Goal: Information Seeking & Learning: Compare options

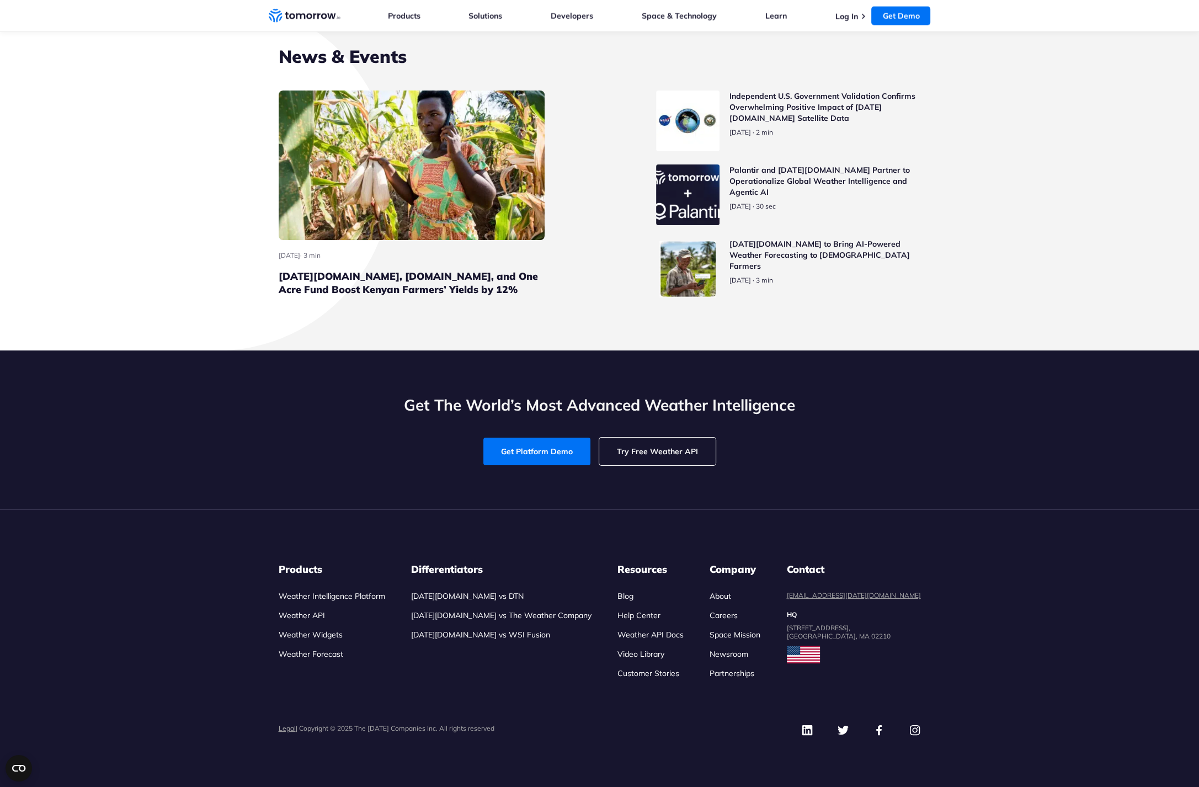
scroll to position [4912, 0]
click at [1017, 74] on section "News & Events [DATE] · 3 min [DATE][DOMAIN_NAME], [DOMAIN_NAME], and One Acre F…" at bounding box center [599, 175] width 1199 height 350
click at [897, 12] on link "Get Demo" at bounding box center [900, 16] width 59 height 19
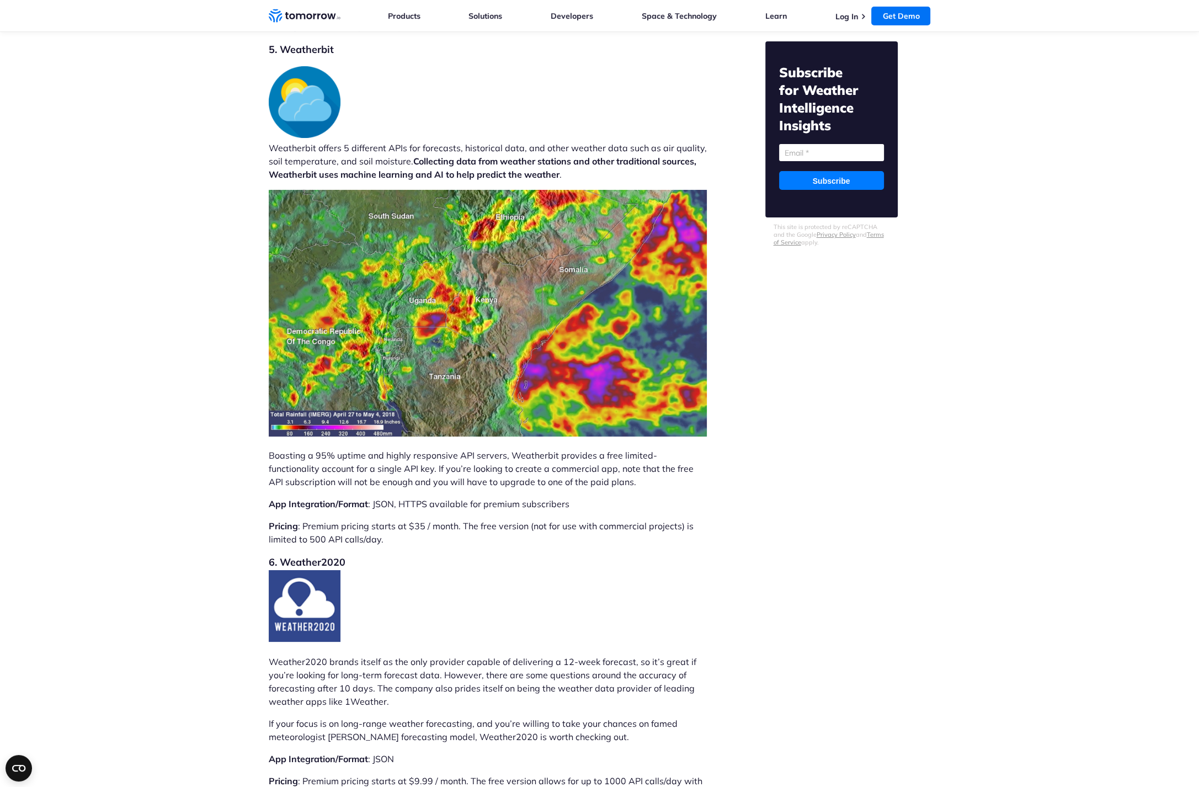
scroll to position [5632, 0]
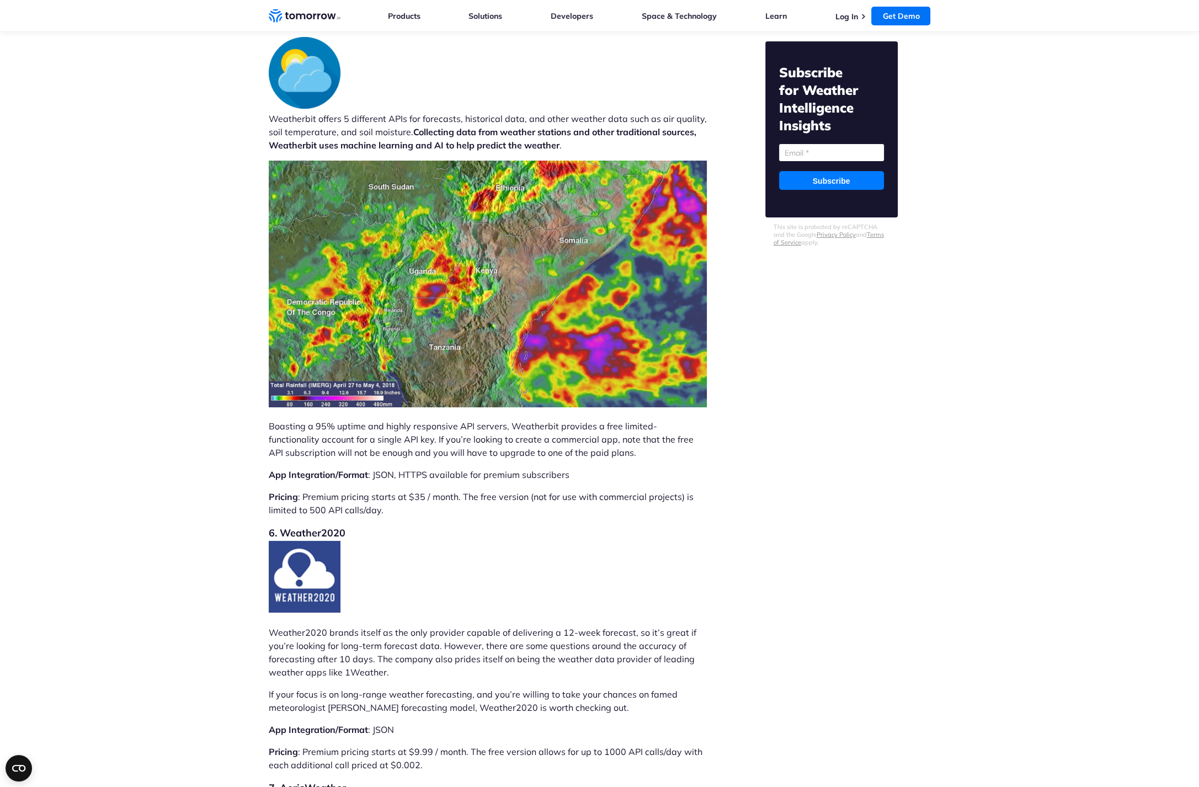
click at [293, 146] on p "Weatherbit offers 5 different APIs for forecasts, historical data, and other we…" at bounding box center [488, 94] width 438 height 115
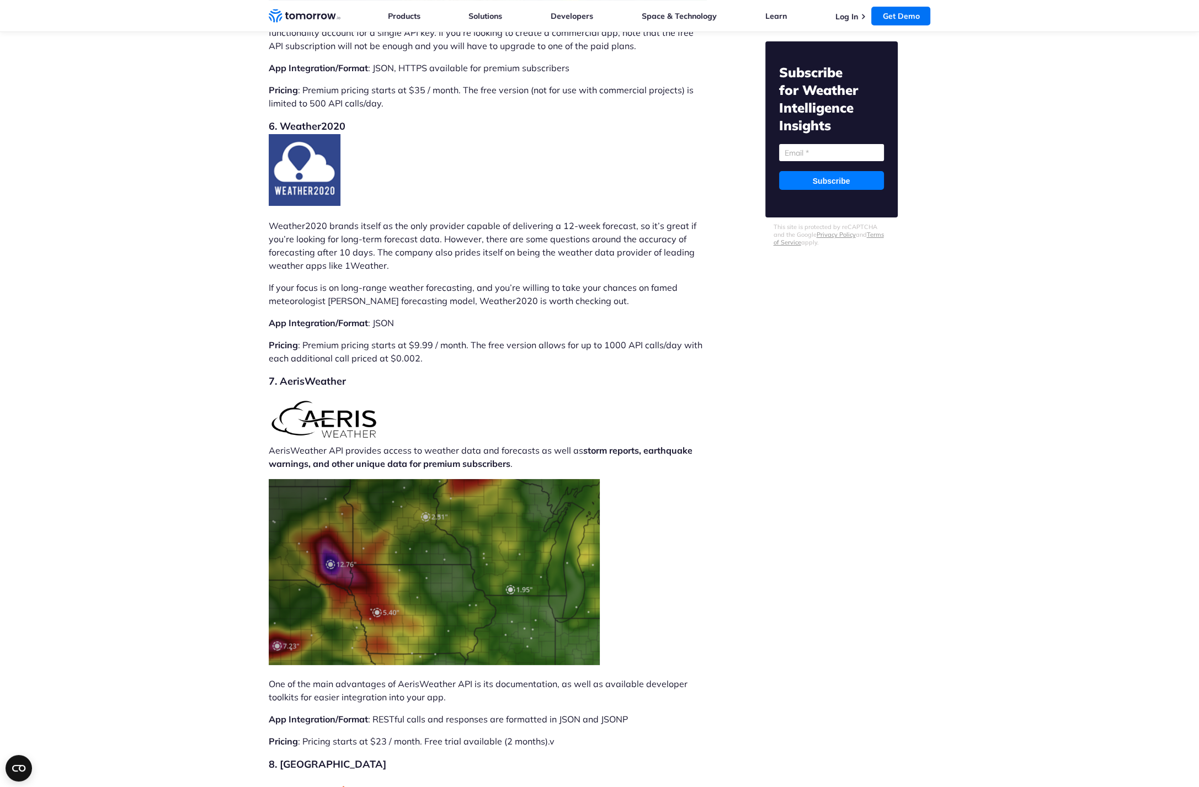
scroll to position [6029, 0]
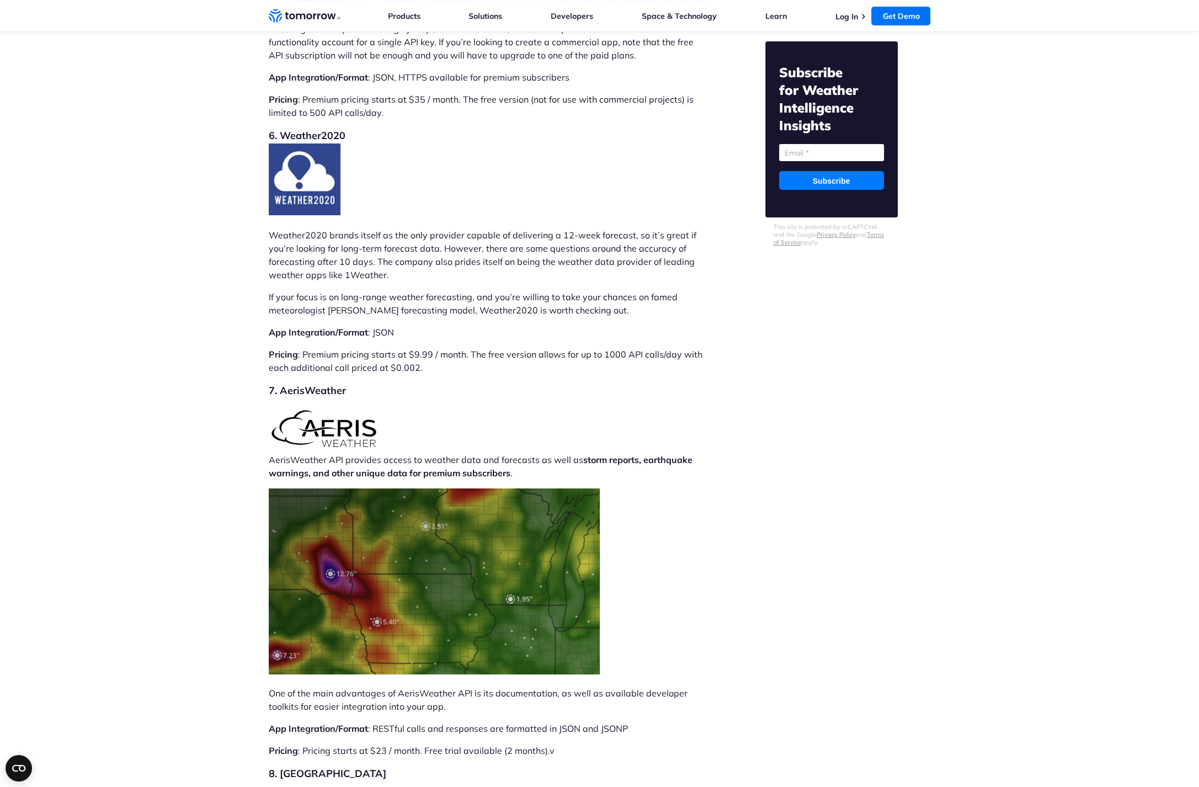
click at [394, 281] on p "Weather2020 brands itself as the only provider capable of delivering a 12-week …" at bounding box center [488, 254] width 438 height 53
click at [303, 258] on p "Weather2020 brands itself as the only provider capable of delivering a 12-week …" at bounding box center [488, 254] width 438 height 53
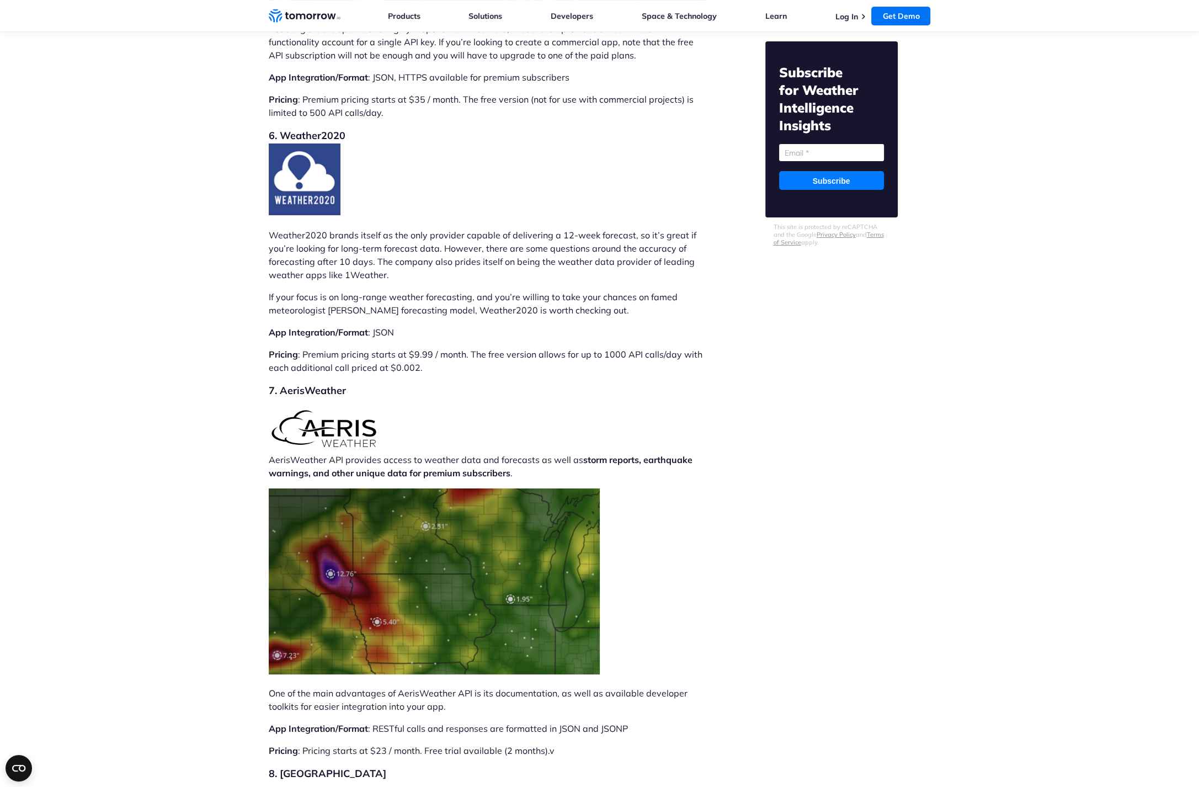
click at [299, 259] on p "Weather2020 brands itself as the only provider capable of delivering a 12-week …" at bounding box center [488, 254] width 438 height 53
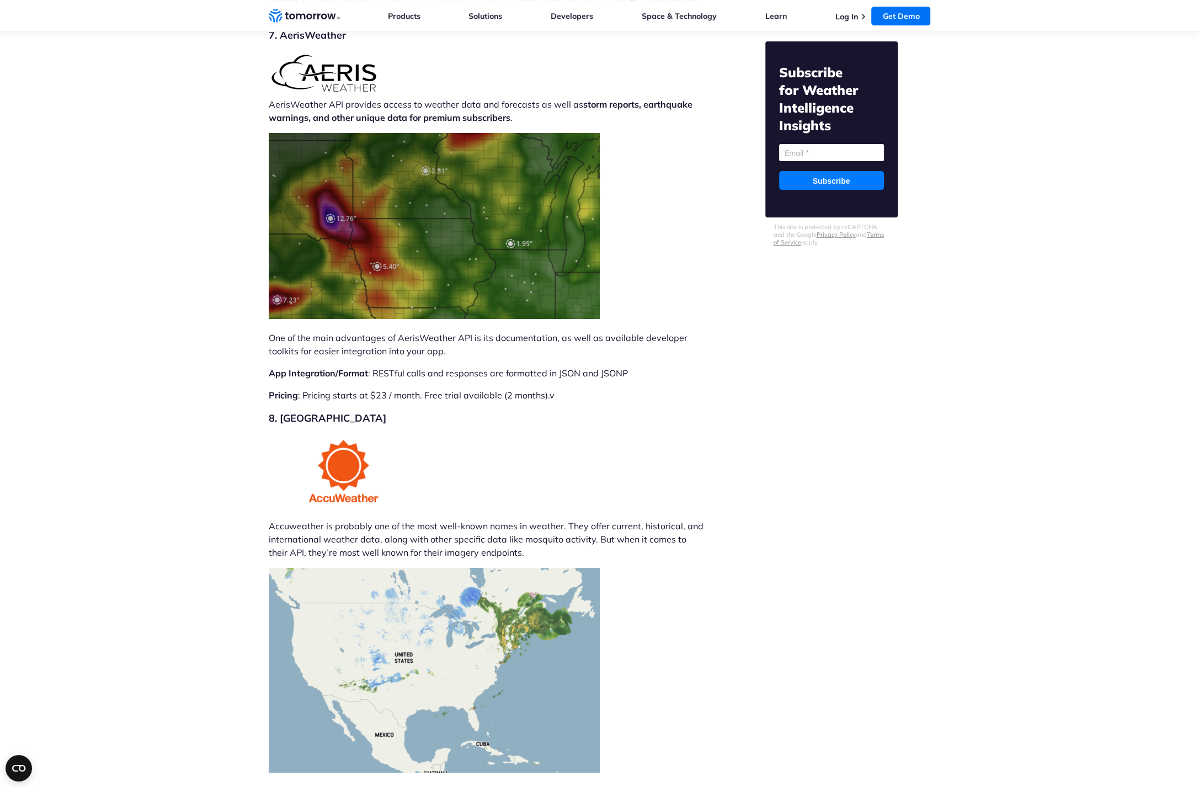
scroll to position [6228, 0]
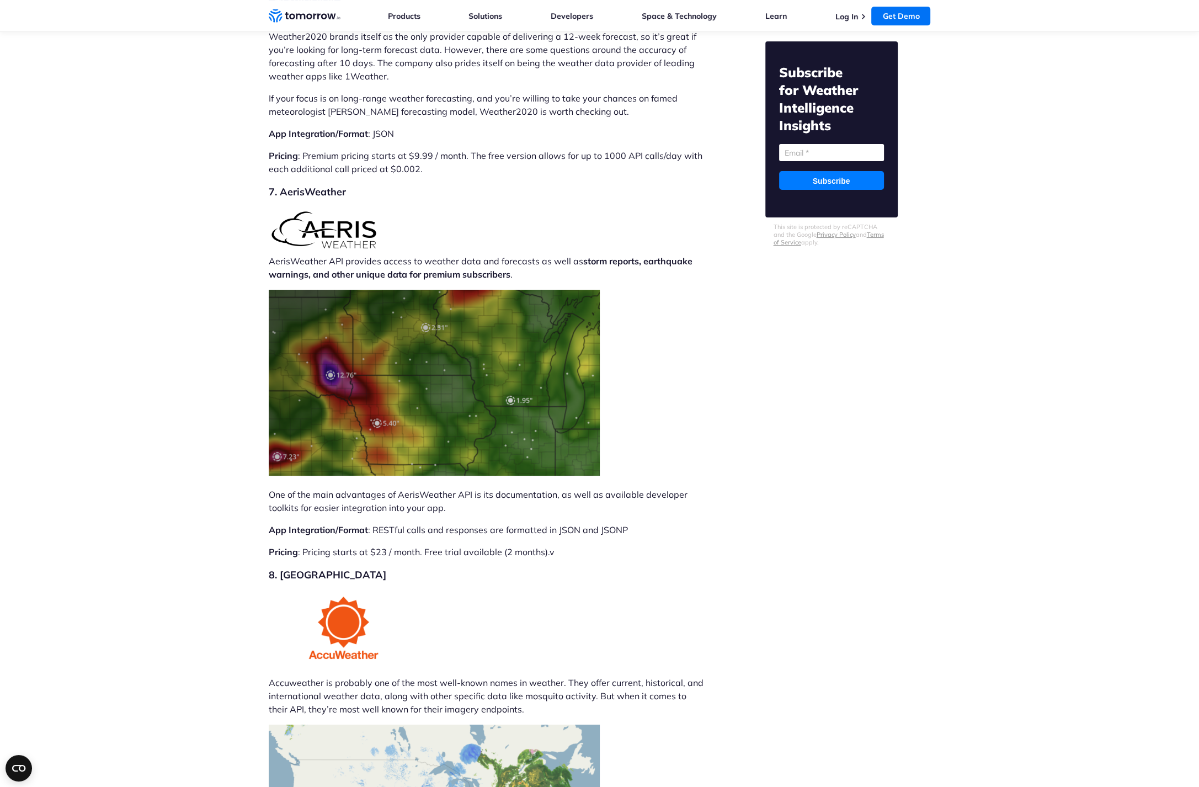
click at [296, 200] on h2 "7. AerisWeather" at bounding box center [488, 191] width 438 height 15
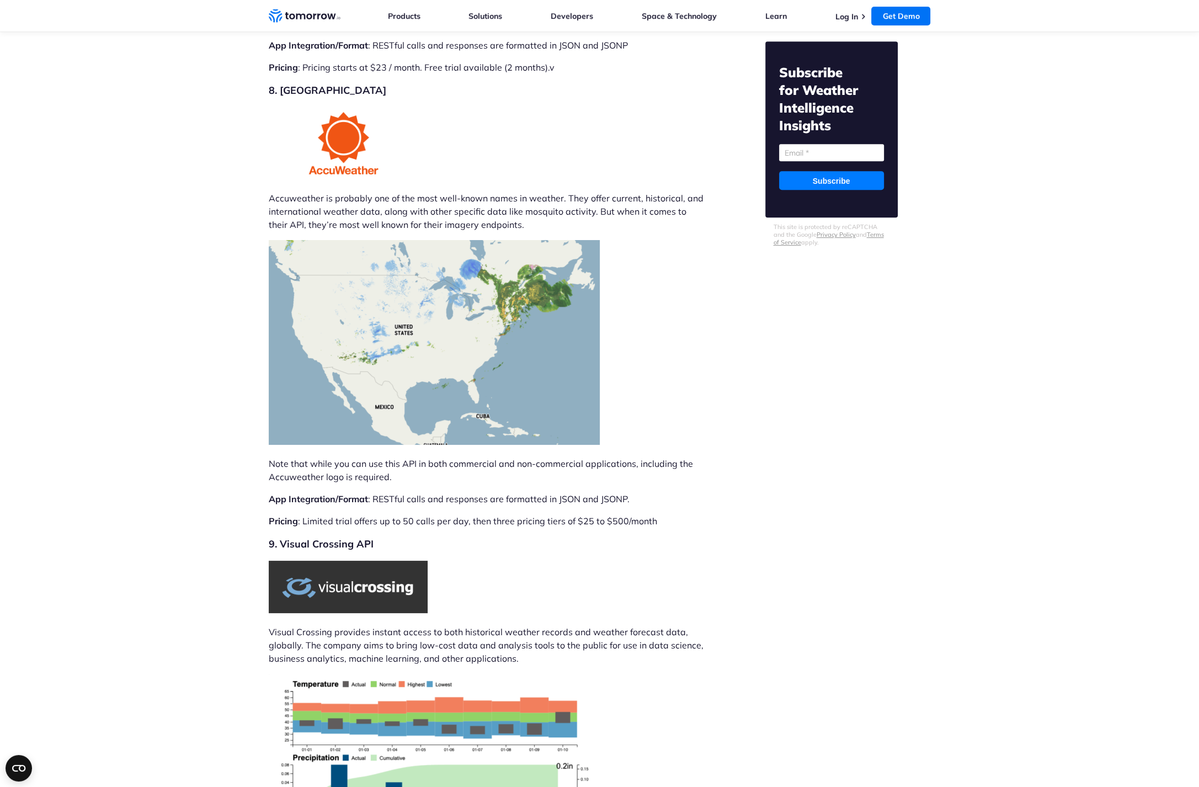
scroll to position [6725, 0]
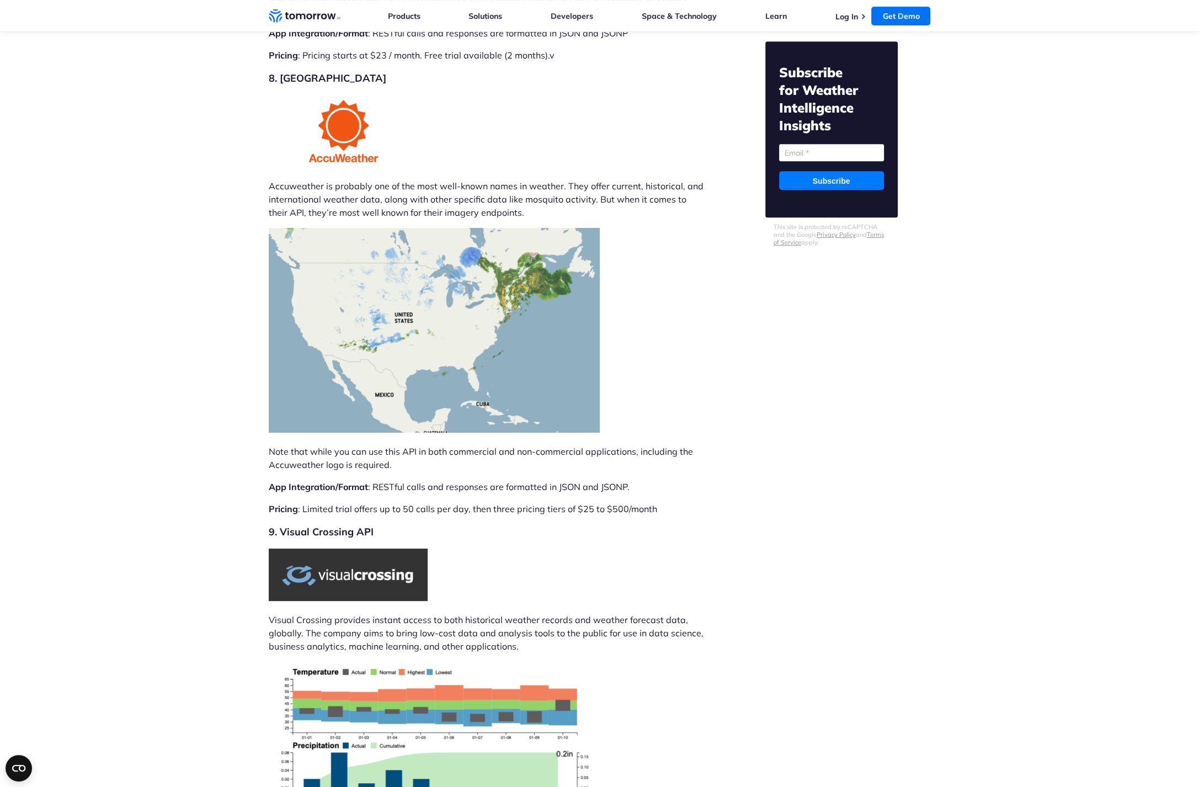
click at [317, 86] on h2 "8. Accuweather" at bounding box center [488, 78] width 438 height 15
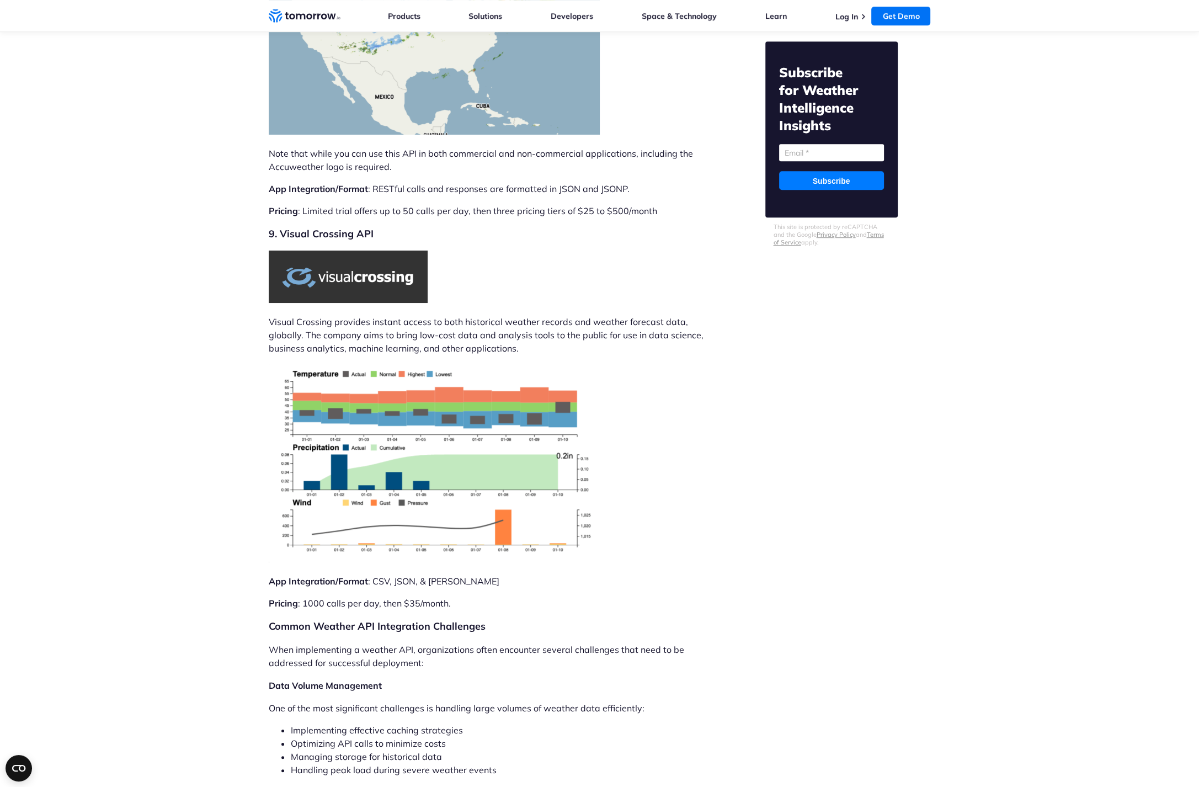
click at [295, 242] on h2 "9. Visual Crossing API" at bounding box center [488, 233] width 438 height 15
drag, startPoint x: 295, startPoint y: 264, endPoint x: 366, endPoint y: 266, distance: 71.2
click at [366, 242] on h2 "9. Visual Crossing API" at bounding box center [488, 233] width 438 height 15
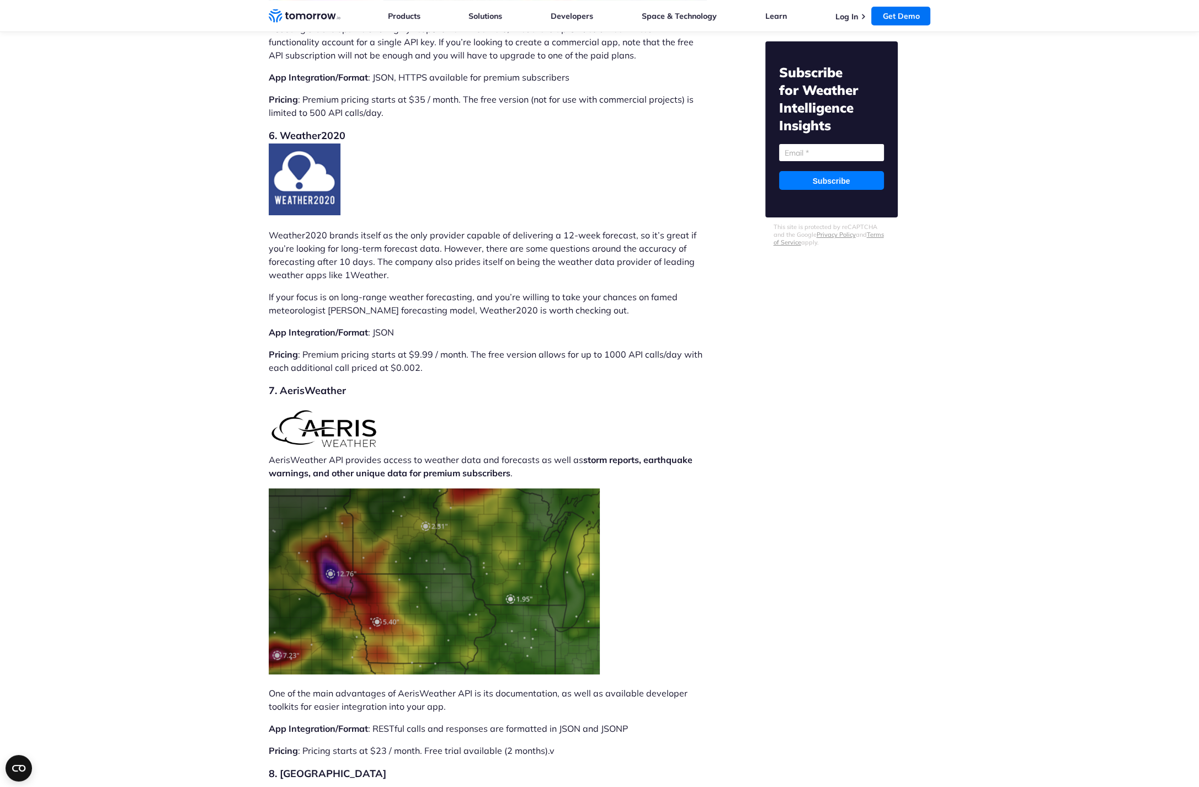
scroll to position [5731, 0]
